Goal: Task Accomplishment & Management: Complete application form

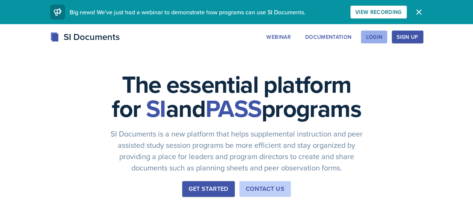
click at [368, 37] on div "Login" at bounding box center [374, 37] width 17 height 6
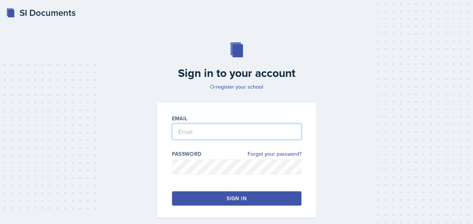
click at [182, 126] on input "email" at bounding box center [237, 132] width 130 height 16
type input "[EMAIL_ADDRESS][DOMAIN_NAME]"
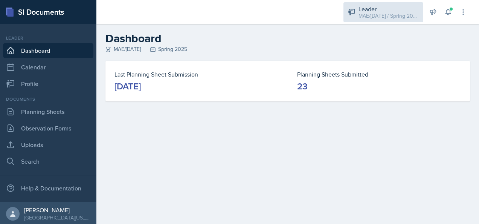
click at [373, 15] on div "MAE/[DATE] / Spring 2025" at bounding box center [389, 16] width 60 height 8
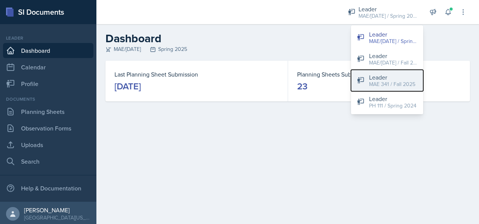
click at [382, 84] on div "MAE 341 / Fall 2025" at bounding box center [392, 84] width 46 height 8
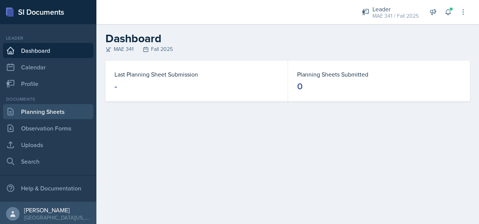
click at [39, 116] on link "Planning Sheets" at bounding box center [48, 111] width 90 height 15
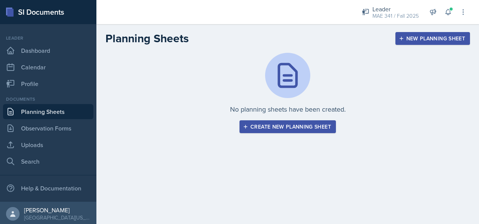
click at [269, 129] on div "Create new planning sheet" at bounding box center [287, 127] width 87 height 6
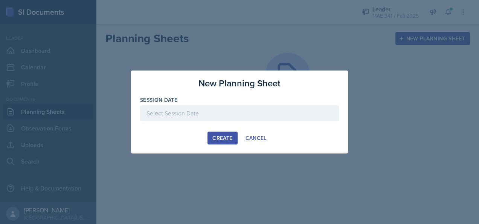
click at [200, 110] on div at bounding box center [239, 113] width 199 height 16
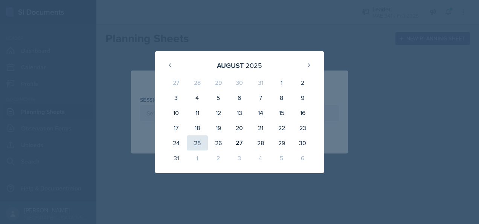
click at [200, 144] on div "25" at bounding box center [197, 142] width 21 height 15
type input "[DATE]"
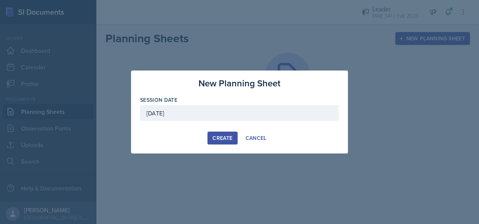
click at [213, 138] on div "Create" at bounding box center [222, 138] width 20 height 6
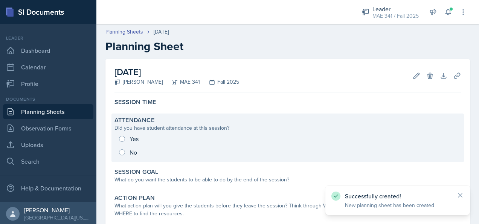
click at [121, 139] on div "Yes No" at bounding box center [288, 145] width 347 height 27
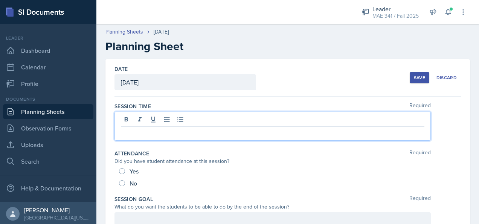
click at [153, 117] on div at bounding box center [273, 125] width 316 height 29
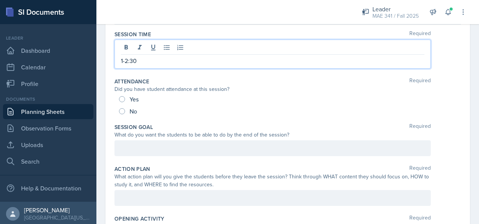
scroll to position [72, 0]
click at [121, 111] on input "No" at bounding box center [122, 111] width 6 height 6
radio input "true"
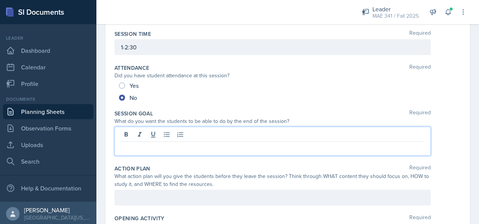
click at [135, 137] on div at bounding box center [273, 141] width 316 height 29
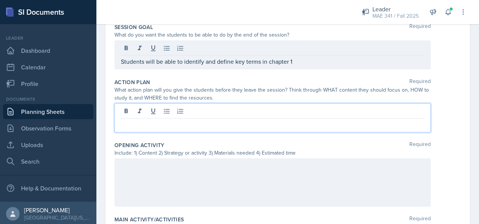
scroll to position [159, 0]
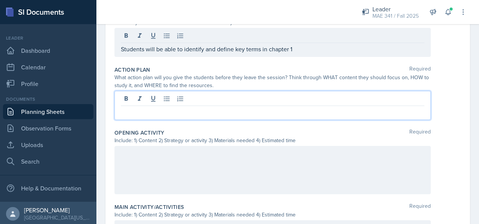
click at [181, 108] on p at bounding box center [273, 111] width 304 height 9
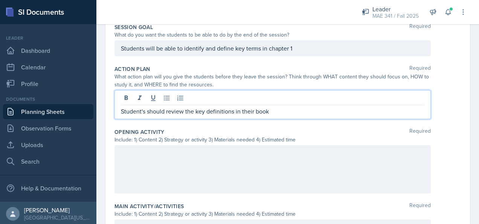
click at [175, 152] on div at bounding box center [273, 169] width 316 height 48
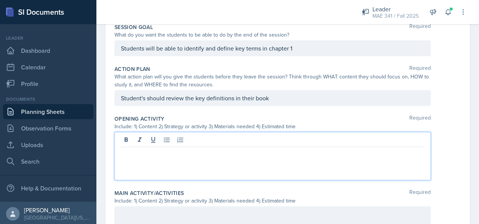
scroll to position [145, 0]
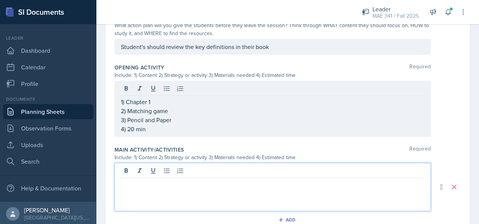
click at [162, 179] on p at bounding box center [273, 183] width 304 height 9
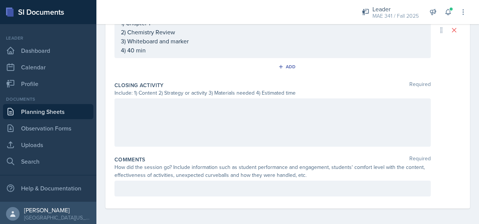
click at [152, 126] on div at bounding box center [273, 122] width 316 height 48
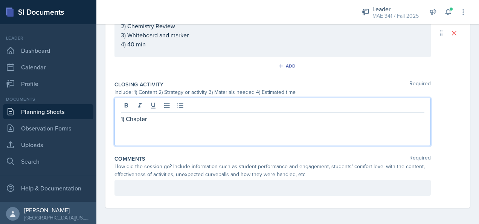
scroll to position [363, 0]
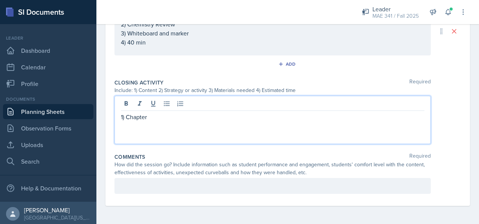
click at [135, 43] on div "1) Chapter 1 2) Chemistry Review 3) Whiteboard and marker 4) 40 min" at bounding box center [273, 29] width 304 height 36
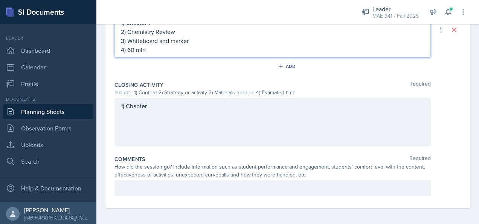
click at [154, 106] on div "1) Chapter" at bounding box center [273, 122] width 316 height 48
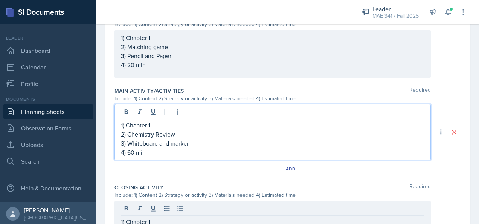
scroll to position [274, 0]
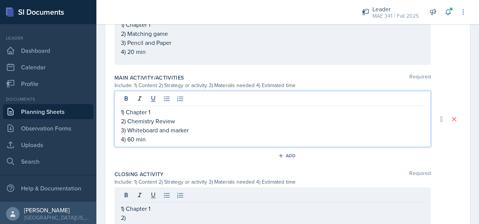
drag, startPoint x: 162, startPoint y: 108, endPoint x: 151, endPoint y: 110, distance: 10.3
click at [151, 110] on p "1) Chapter 1" at bounding box center [273, 111] width 304 height 9
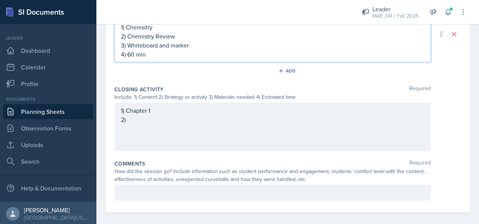
click at [154, 119] on div "1) Chapter 1 2)" at bounding box center [273, 115] width 304 height 18
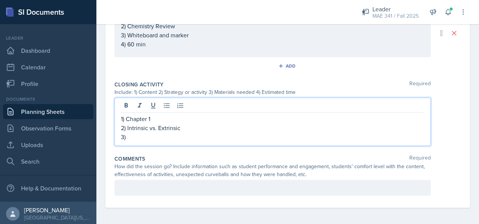
click at [148, 136] on p "3)" at bounding box center [273, 136] width 304 height 9
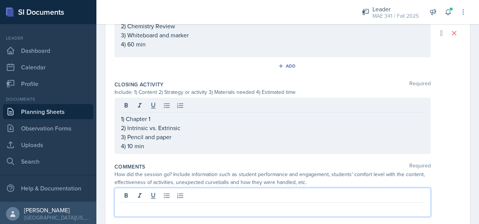
click at [162, 194] on div at bounding box center [273, 202] width 316 height 29
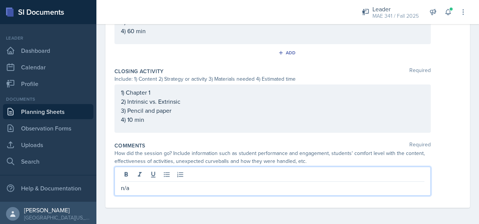
scroll to position [0, 0]
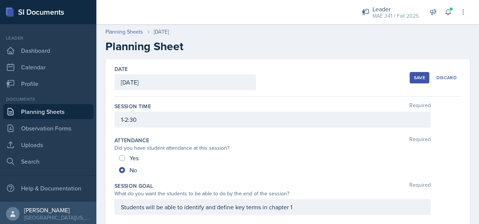
click at [402, 74] on div "Date August 25th, 2025 August 2025 27 28 29 30 31 1 2 3 4 5 6 7 8 9 10 11 12 13…" at bounding box center [288, 77] width 347 height 37
click at [422, 76] on button "Save" at bounding box center [420, 77] width 20 height 11
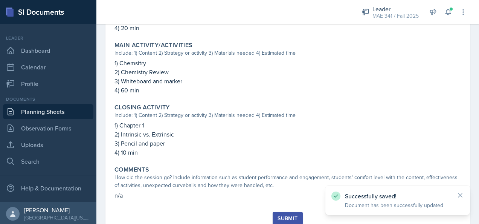
scroll to position [303, 0]
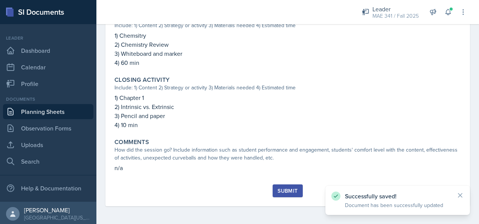
click at [283, 188] on div "Submit" at bounding box center [288, 191] width 20 height 6
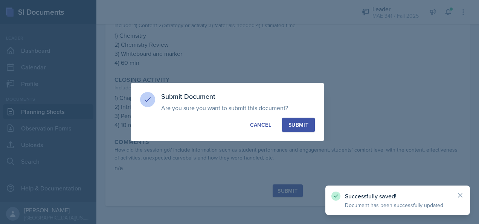
click at [306, 126] on div "Submit" at bounding box center [299, 125] width 20 height 8
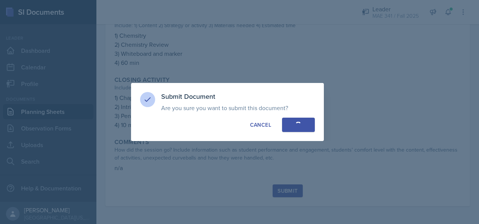
radio input "true"
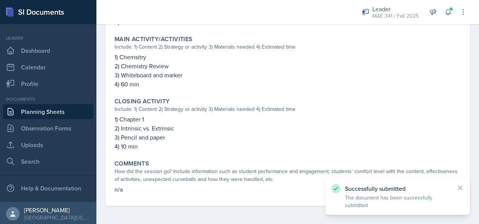
scroll to position [0, 0]
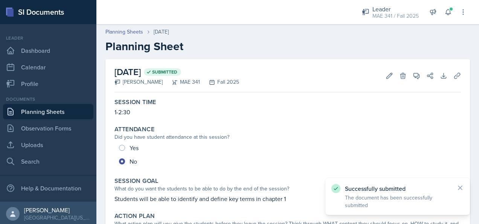
click at [42, 107] on link "Planning Sheets" at bounding box center [48, 111] width 90 height 15
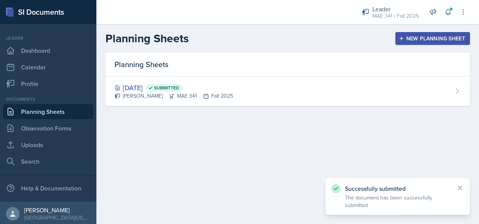
click at [420, 40] on div "New Planning Sheet" at bounding box center [432, 38] width 65 height 6
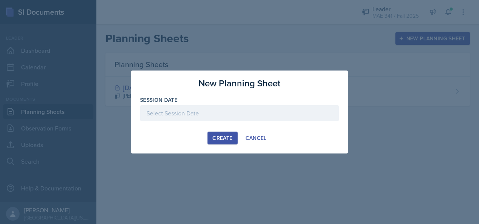
click at [202, 109] on div at bounding box center [239, 113] width 199 height 16
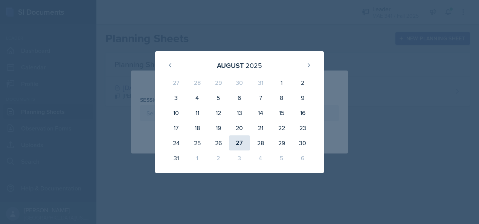
click at [240, 145] on div "27" at bounding box center [239, 142] width 21 height 15
type input "August 27th, 2025"
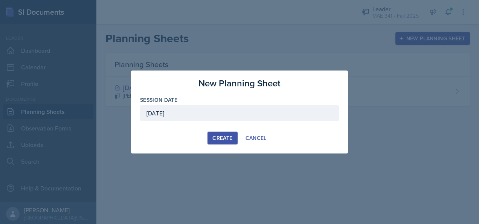
drag, startPoint x: 212, startPoint y: 142, endPoint x: 194, endPoint y: 130, distance: 21.5
drag, startPoint x: 194, startPoint y: 130, endPoint x: 170, endPoint y: 124, distance: 24.4
click at [170, 124] on div at bounding box center [239, 125] width 199 height 8
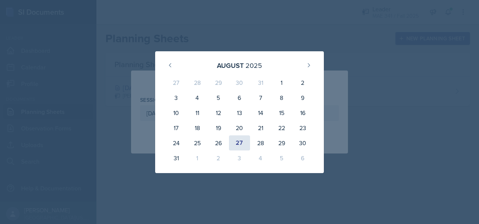
click at [236, 138] on div "27" at bounding box center [239, 142] width 21 height 15
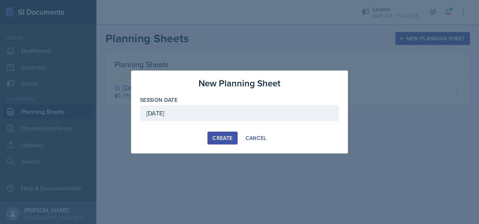
click at [231, 138] on div "Create" at bounding box center [222, 138] width 20 height 6
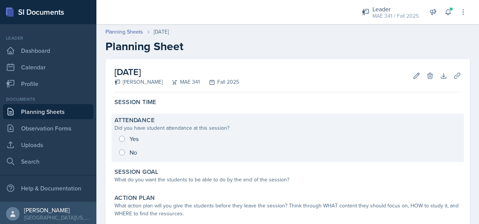
click at [123, 137] on div "Yes No" at bounding box center [288, 145] width 347 height 27
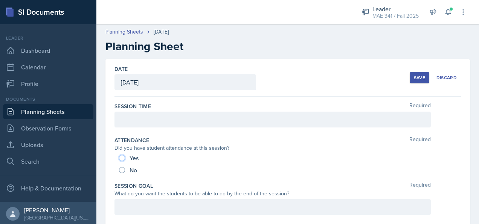
click at [124, 157] on input "Yes" at bounding box center [122, 158] width 6 height 6
radio input "true"
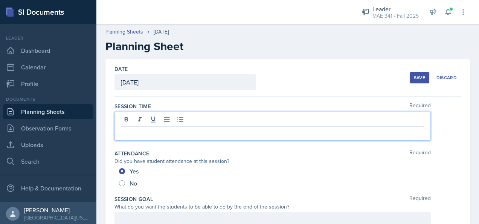
click at [124, 118] on div at bounding box center [273, 125] width 316 height 29
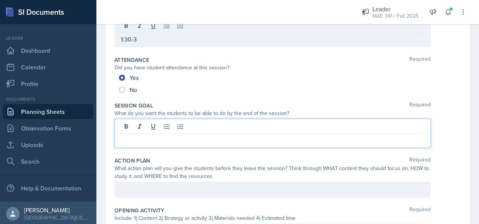
click at [169, 135] on p at bounding box center [273, 139] width 304 height 9
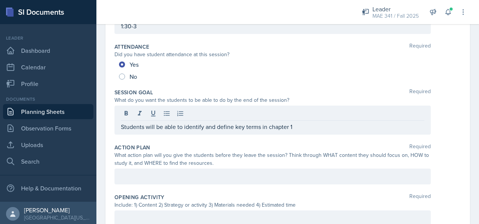
click at [148, 170] on div at bounding box center [273, 176] width 316 height 16
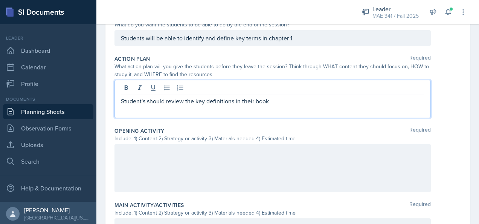
scroll to position [167, 0]
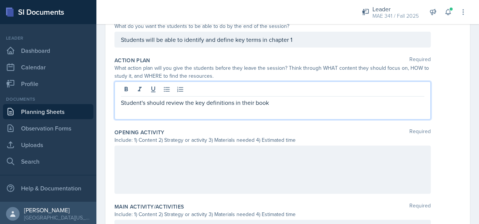
click at [131, 111] on p at bounding box center [273, 111] width 304 height 9
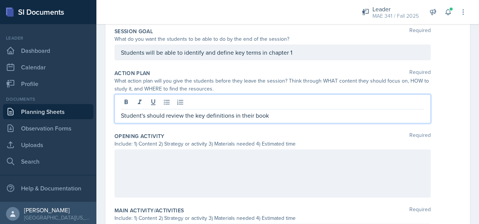
click at [136, 162] on div at bounding box center [273, 173] width 316 height 48
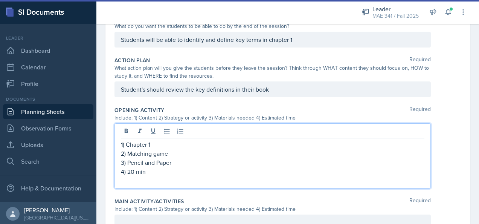
scroll to position [255, 0]
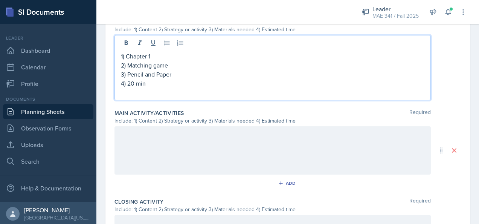
click at [150, 142] on div at bounding box center [273, 150] width 316 height 48
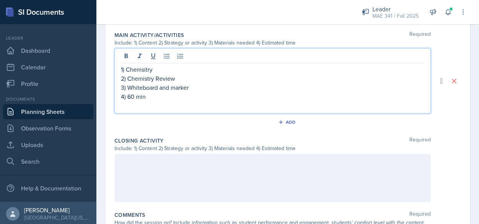
scroll to position [321, 0]
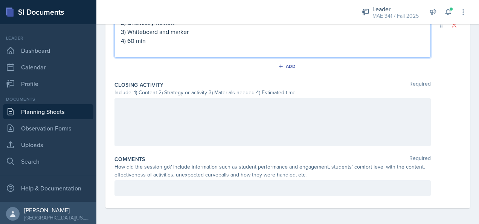
click at [156, 108] on div at bounding box center [273, 122] width 316 height 48
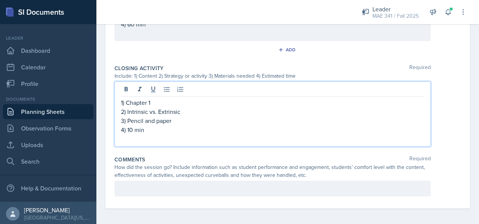
scroll to position [0, 0]
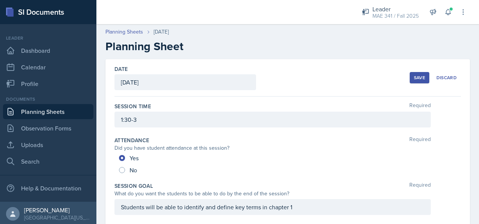
click at [414, 77] on div "Save" at bounding box center [419, 78] width 11 height 6
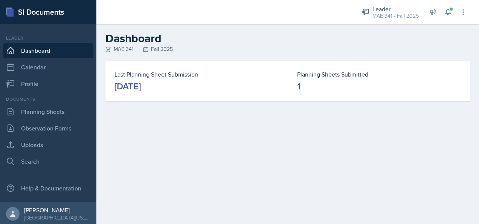
click at [141, 83] on div "[DATE]" at bounding box center [128, 86] width 26 height 12
click at [50, 114] on link "Planning Sheets" at bounding box center [48, 111] width 90 height 15
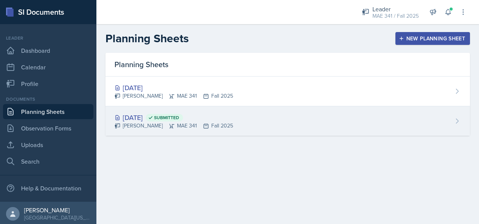
click at [154, 115] on div "[DATE] Submitted" at bounding box center [174, 117] width 119 height 10
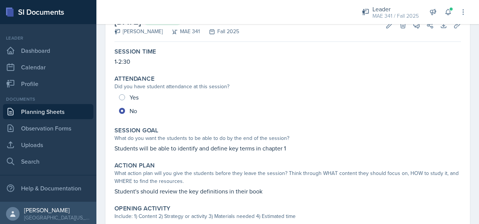
scroll to position [51, 0]
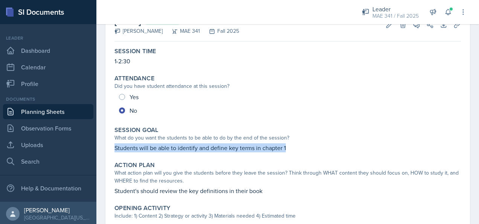
drag, startPoint x: 288, startPoint y: 146, endPoint x: 110, endPoint y: 148, distance: 178.2
click at [110, 148] on div "[DATE] Submitted [PERSON_NAME] MAE 341 Fall 2025 Edit Delete View Comments Comm…" at bounding box center [287, 222] width 365 height 428
copy p "Students will be able to identify and define key terms in chapter 1"
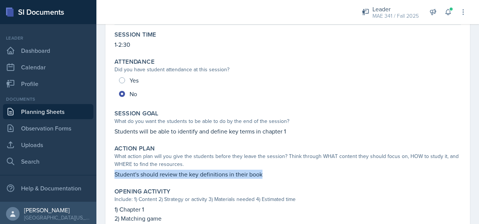
drag, startPoint x: 261, startPoint y: 173, endPoint x: 113, endPoint y: 174, distance: 147.7
click at [113, 174] on div "Action Plan What action plan will you give the students before they leave the s…" at bounding box center [287, 162] width 353 height 40
copy p "Student's should review the key definitions in their book"
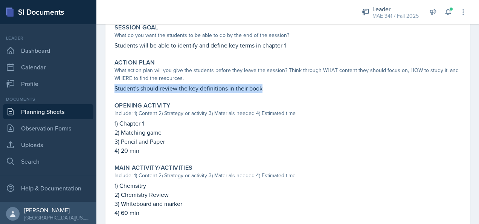
scroll to position [154, 0]
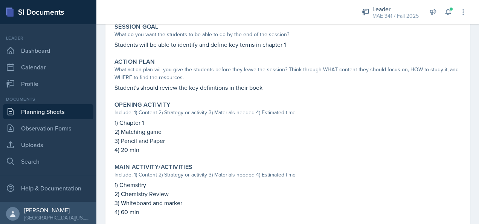
click at [138, 150] on p "4) 20 min" at bounding box center [288, 149] width 347 height 9
click at [123, 131] on p "2) Matching game" at bounding box center [288, 131] width 347 height 9
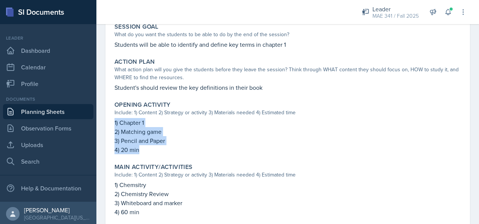
drag, startPoint x: 140, startPoint y: 150, endPoint x: 108, endPoint y: 122, distance: 42.2
click at [108, 122] on div "[DATE] Submitted [PERSON_NAME] MAE 341 Fall 2025 Edit Delete View Comments Comm…" at bounding box center [287, 119] width 365 height 428
copy div "1) Chapter 1 2) Matching game 3) Pencil and Paper 4) 20 min"
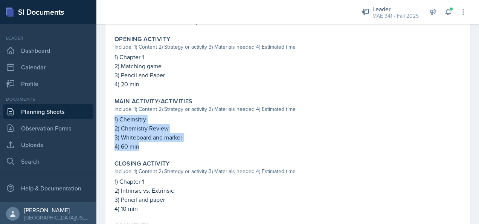
drag, startPoint x: 142, startPoint y: 145, endPoint x: 111, endPoint y: 119, distance: 39.5
click at [111, 119] on div "Main Activity/Activities Include: 1) Content 2) Strategy or activity 3) Materia…" at bounding box center [287, 124] width 353 height 59
copy div "1) Chemsitry 2) Chemistry Review 3) Whiteboard and marker 4) 60 min"
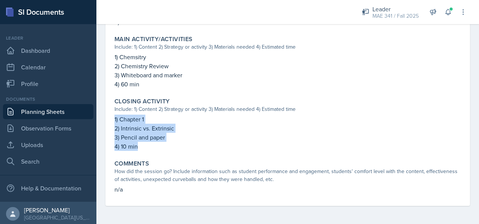
drag, startPoint x: 138, startPoint y: 147, endPoint x: 114, endPoint y: 120, distance: 36.0
click at [114, 120] on div "Closing Activity Include: 1) Content 2) Strategy or activity 3) Materials neede…" at bounding box center [287, 124] width 353 height 59
copy div "1) Chapter 1 2) Intrinsic vs. Extrinsic 3) Pencil and paper 4) 10 min"
